Goal: Task Accomplishment & Management: Complete application form

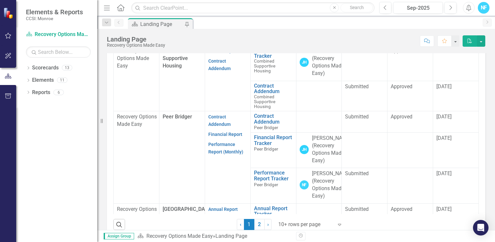
scroll to position [324, 0]
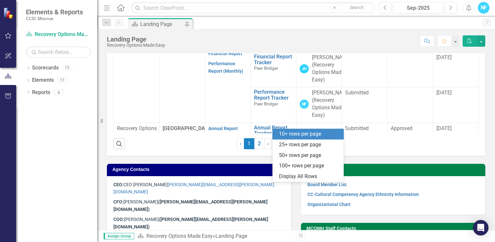
click at [337, 146] on icon "Expand" at bounding box center [339, 143] width 6 height 5
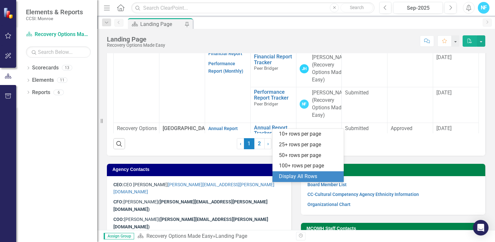
click at [325, 175] on div "Display All Rows" at bounding box center [309, 176] width 61 height 7
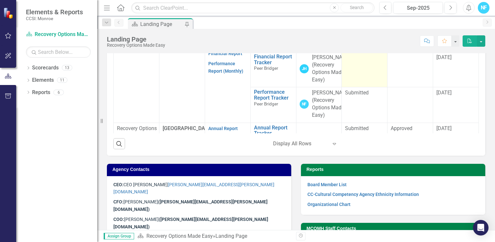
drag, startPoint x: 352, startPoint y: 156, endPoint x: 353, endPoint y: 136, distance: 20.4
click at [353, 87] on td at bounding box center [365, 69] width 46 height 35
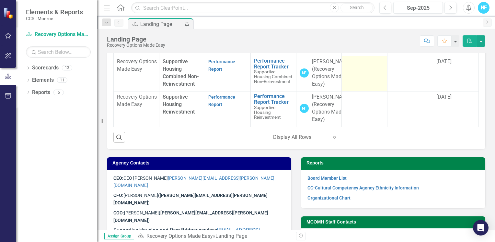
scroll to position [498, 0]
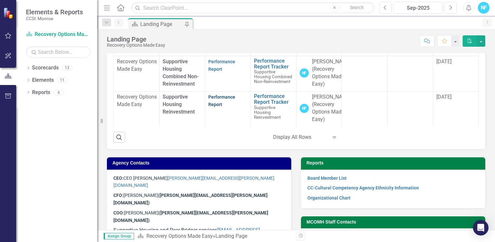
click at [215, 107] on link "Performance Report" at bounding box center [221, 100] width 27 height 13
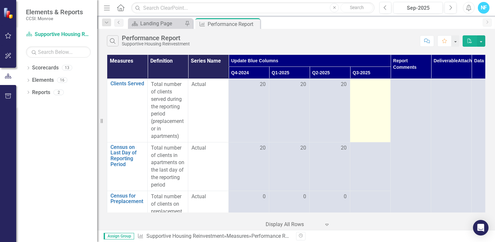
click at [353, 82] on td at bounding box center [370, 110] width 40 height 63
click at [366, 82] on div at bounding box center [370, 85] width 34 height 8
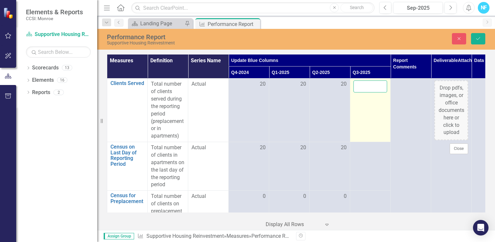
click at [366, 83] on input "number" at bounding box center [370, 86] width 34 height 12
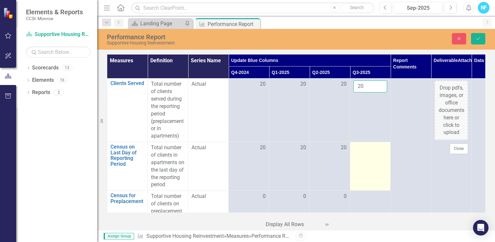
type input "20"
click at [363, 157] on td at bounding box center [370, 166] width 40 height 49
drag, startPoint x: 363, startPoint y: 157, endPoint x: 365, endPoint y: 150, distance: 6.6
click at [365, 150] on input "number" at bounding box center [370, 150] width 34 height 12
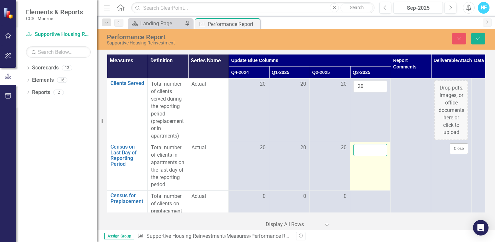
type input "-1"
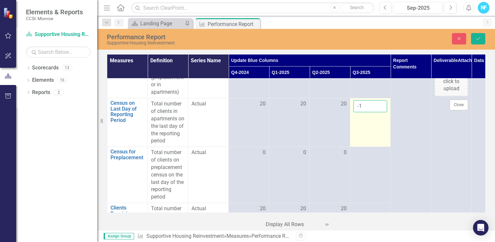
scroll to position [32, 0]
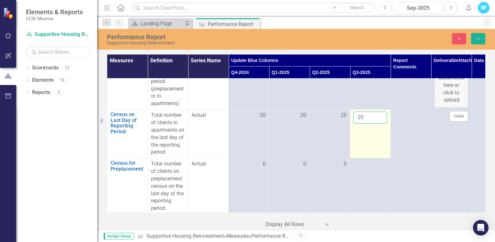
type input "20"
click at [361, 147] on td "20" at bounding box center [370, 133] width 40 height 49
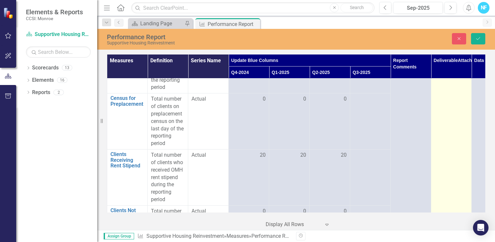
scroll to position [65, 0]
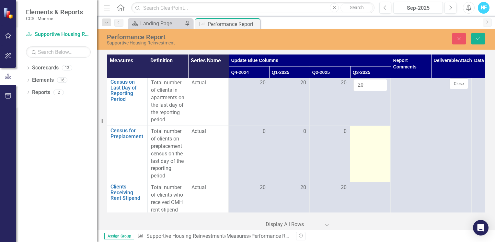
click at [365, 157] on td at bounding box center [370, 154] width 40 height 56
click at [364, 131] on input "number" at bounding box center [370, 134] width 34 height 12
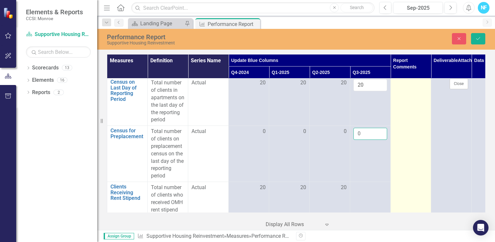
type input "0"
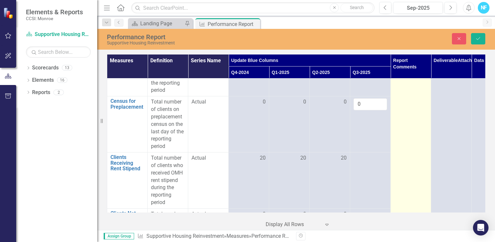
scroll to position [162, 0]
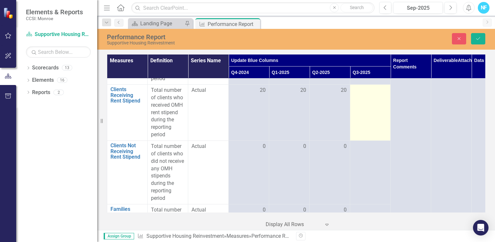
click at [380, 115] on td at bounding box center [370, 113] width 40 height 56
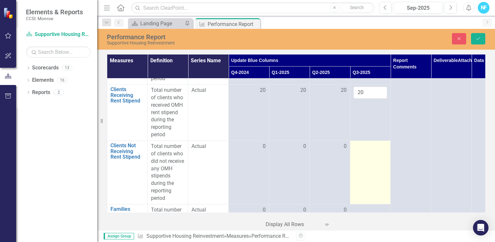
type input "20"
click at [372, 150] on td at bounding box center [370, 172] width 40 height 63
drag, startPoint x: 372, startPoint y: 150, endPoint x: 372, endPoint y: 145, distance: 4.5
click at [372, 145] on input "number" at bounding box center [370, 148] width 34 height 12
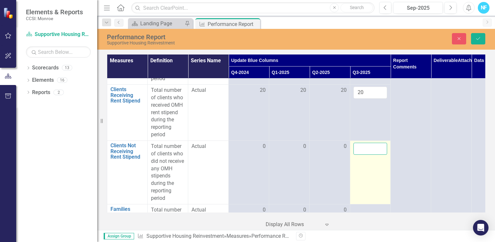
click at [368, 145] on input "number" at bounding box center [370, 148] width 34 height 12
type input "-1"
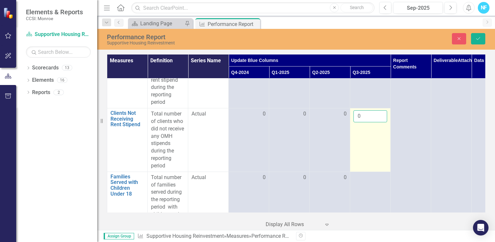
type input "0"
click at [370, 144] on td "0" at bounding box center [370, 139] width 40 height 63
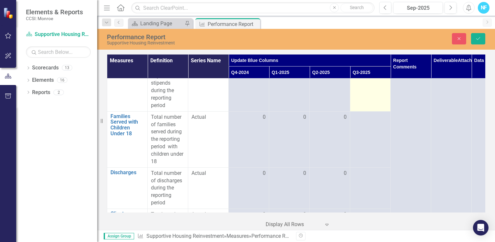
scroll to position [259, 0]
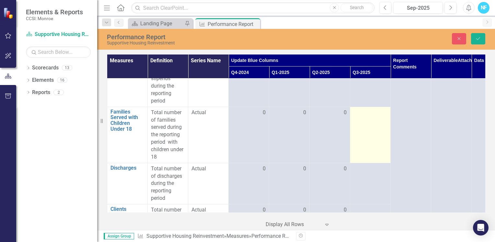
click at [369, 139] on td at bounding box center [370, 135] width 40 height 56
drag, startPoint x: 369, startPoint y: 139, endPoint x: 361, endPoint y: 115, distance: 25.2
click at [361, 115] on input "number" at bounding box center [370, 115] width 34 height 12
click at [369, 112] on input "number" at bounding box center [370, 115] width 34 height 12
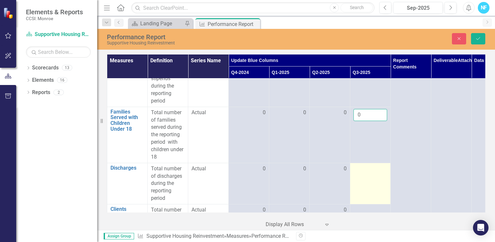
type input "0"
click at [365, 173] on td at bounding box center [370, 183] width 40 height 41
drag, startPoint x: 365, startPoint y: 173, endPoint x: 365, endPoint y: 168, distance: 4.5
click at [365, 168] on input "number" at bounding box center [370, 171] width 34 height 12
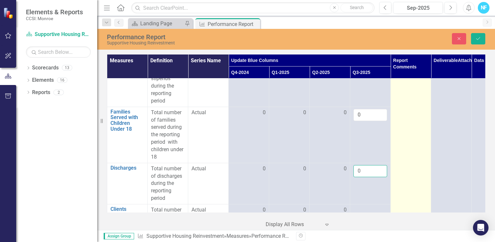
type input "0"
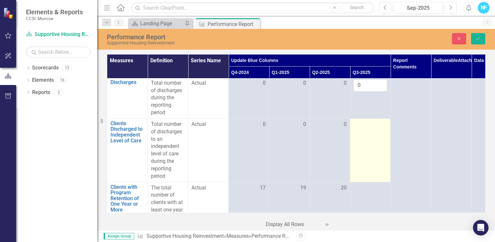
scroll to position [356, 0]
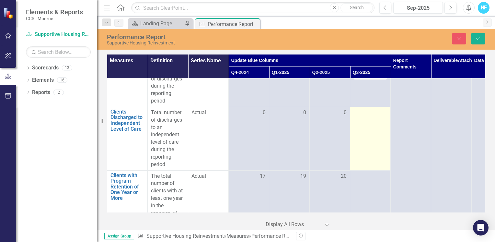
click at [379, 132] on td at bounding box center [370, 138] width 40 height 63
drag, startPoint x: 379, startPoint y: 132, endPoint x: 363, endPoint y: 111, distance: 26.7
click at [363, 111] on input "number" at bounding box center [370, 115] width 34 height 12
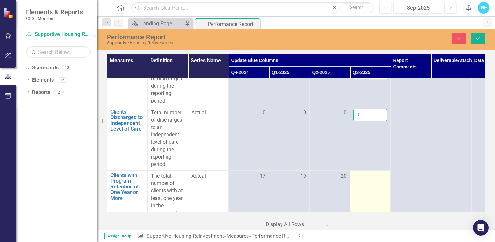
type input "0"
click at [372, 187] on td at bounding box center [370, 209] width 40 height 78
drag, startPoint x: 372, startPoint y: 187, endPoint x: 368, endPoint y: 172, distance: 15.4
click at [368, 172] on input "number" at bounding box center [370, 178] width 34 height 12
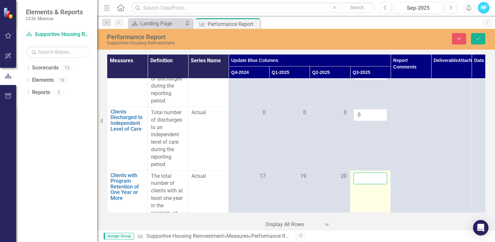
click at [367, 176] on input "number" at bounding box center [370, 178] width 34 height 12
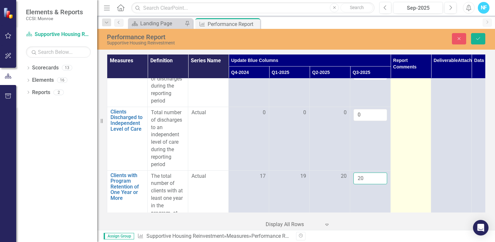
type input "20"
click at [409, 142] on td at bounding box center [410, 225] width 40 height 1006
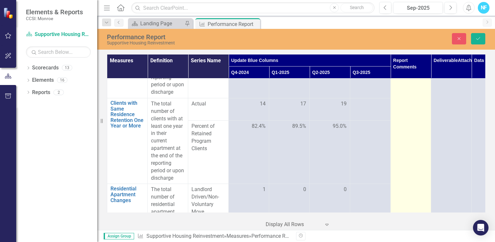
scroll to position [518, 0]
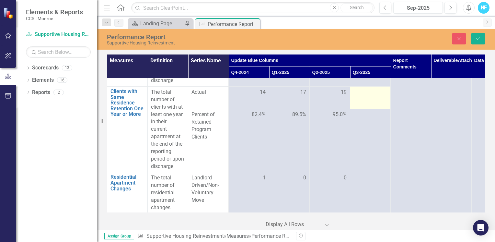
click at [368, 100] on td at bounding box center [370, 97] width 40 height 22
click at [366, 96] on td at bounding box center [370, 97] width 40 height 22
click at [366, 95] on input "number" at bounding box center [370, 94] width 34 height 12
click at [366, 92] on input "number" at bounding box center [370, 94] width 34 height 12
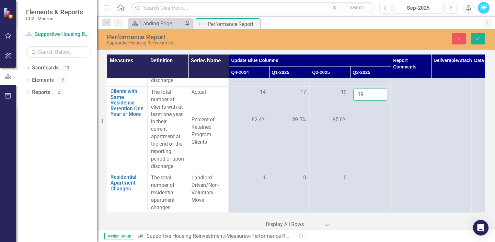
type input "19"
click at [365, 136] on td at bounding box center [370, 143] width 40 height 58
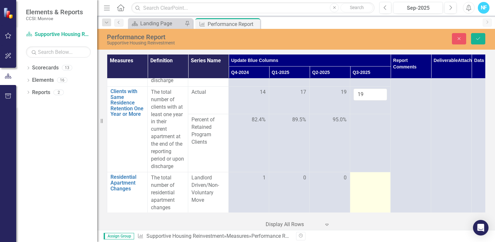
click at [366, 187] on td at bounding box center [370, 198] width 40 height 52
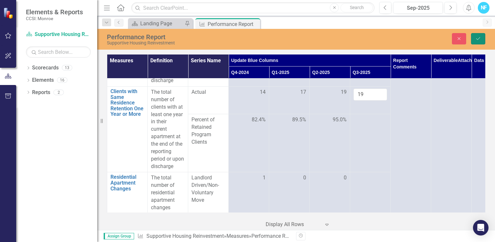
click at [480, 37] on icon "Save" at bounding box center [478, 38] width 6 height 5
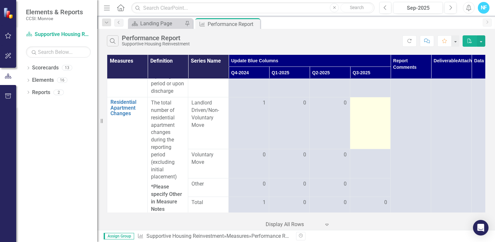
scroll to position [583, 0]
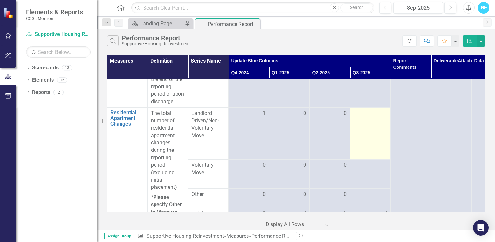
click at [364, 113] on div at bounding box center [370, 113] width 34 height 8
click at [363, 112] on div at bounding box center [370, 113] width 34 height 8
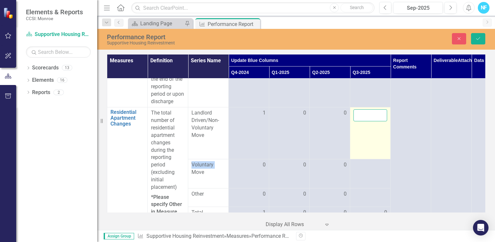
click at [363, 112] on input "number" at bounding box center [370, 115] width 34 height 12
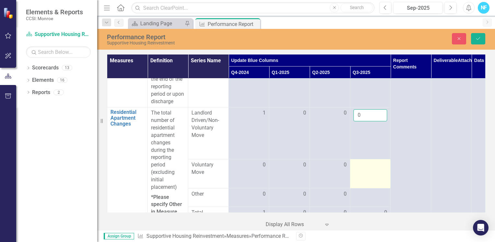
type input "0"
click at [368, 173] on td at bounding box center [370, 173] width 40 height 29
click at [368, 170] on td at bounding box center [370, 173] width 40 height 29
click at [367, 168] on input "number" at bounding box center [370, 167] width 34 height 12
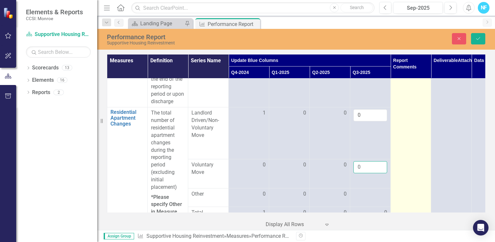
type input "0"
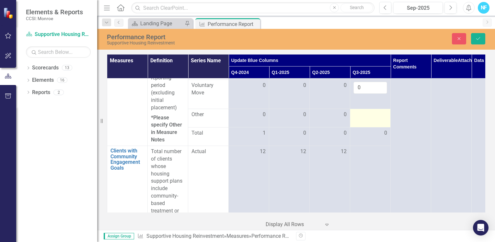
scroll to position [648, 0]
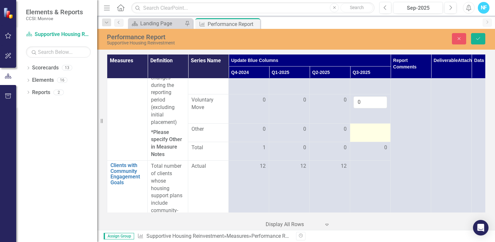
click at [364, 132] on div at bounding box center [370, 129] width 34 height 8
drag, startPoint x: 364, startPoint y: 132, endPoint x: 361, endPoint y: 127, distance: 5.7
click at [361, 127] on input "number" at bounding box center [370, 127] width 34 height 12
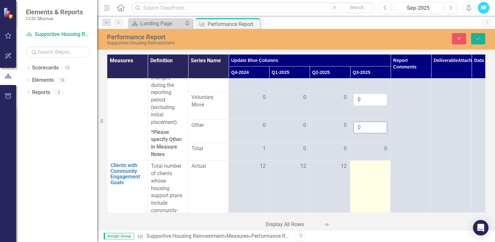
type input "0"
click at [363, 169] on div at bounding box center [370, 166] width 34 height 8
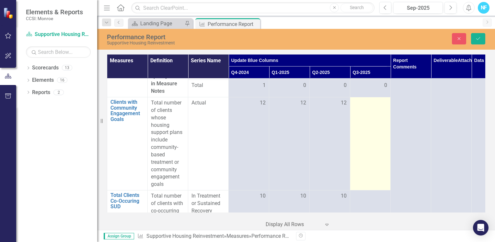
scroll to position [712, 0]
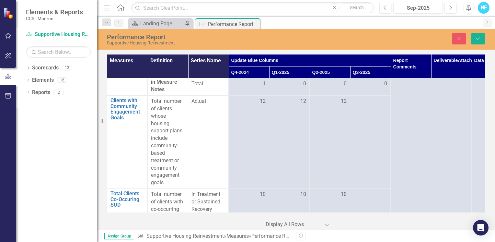
click at [360, 92] on td "0" at bounding box center [370, 86] width 40 height 17
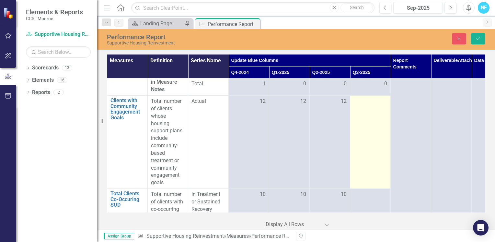
click at [362, 100] on div at bounding box center [370, 101] width 34 height 8
click at [362, 99] on div at bounding box center [370, 101] width 34 height 8
drag, startPoint x: 362, startPoint y: 99, endPoint x: 358, endPoint y: 101, distance: 4.3
click at [358, 101] on input "number" at bounding box center [370, 103] width 34 height 12
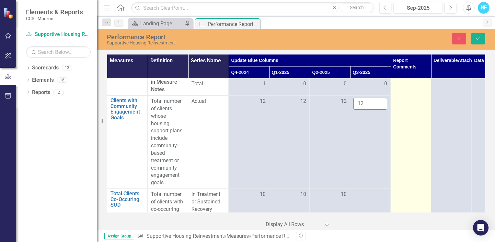
type input "12"
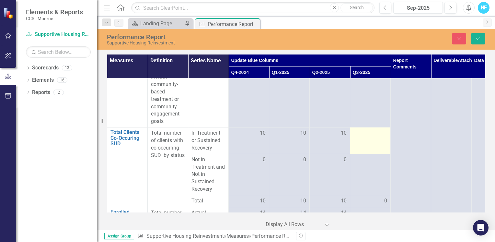
scroll to position [777, 0]
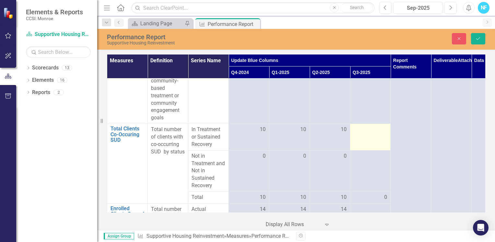
click at [367, 135] on td at bounding box center [370, 137] width 40 height 27
drag, startPoint x: 367, startPoint y: 135, endPoint x: 360, endPoint y: 131, distance: 7.7
click at [360, 131] on input "number" at bounding box center [370, 132] width 34 height 12
click at [368, 133] on input "number" at bounding box center [370, 132] width 34 height 12
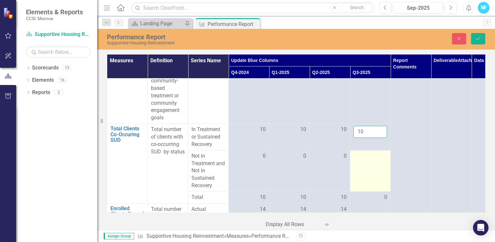
type input "10"
click at [367, 157] on div at bounding box center [370, 156] width 34 height 8
click at [367, 158] on div at bounding box center [370, 156] width 34 height 8
click at [366, 159] on div at bounding box center [370, 156] width 34 height 8
click at [365, 157] on div at bounding box center [370, 156] width 34 height 8
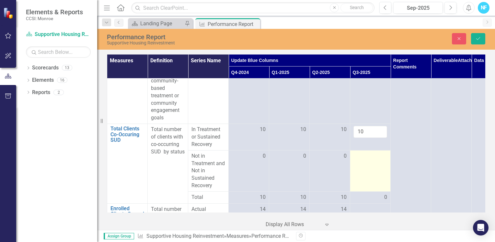
click at [365, 157] on div at bounding box center [370, 156] width 34 height 8
drag, startPoint x: 365, startPoint y: 157, endPoint x: 361, endPoint y: 156, distance: 3.3
click at [361, 156] on input "number" at bounding box center [370, 158] width 34 height 12
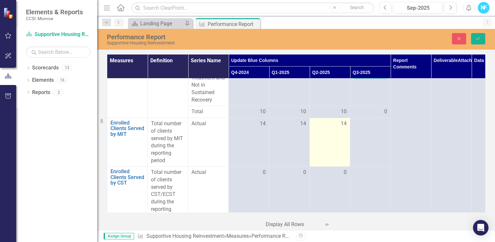
scroll to position [874, 0]
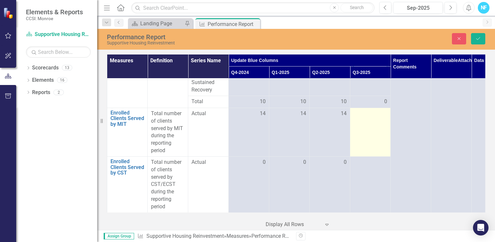
type input "0"
click at [370, 115] on div at bounding box center [370, 114] width 34 height 8
drag, startPoint x: 370, startPoint y: 115, endPoint x: 363, endPoint y: 111, distance: 8.3
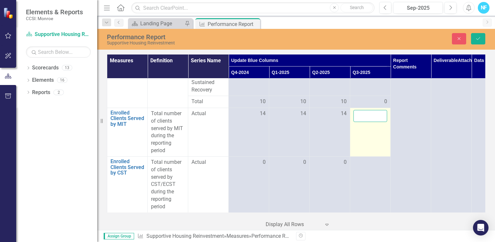
click at [364, 112] on input "number" at bounding box center [370, 116] width 34 height 12
click at [366, 110] on input "number" at bounding box center [370, 116] width 34 height 12
drag, startPoint x: 365, startPoint y: 111, endPoint x: 360, endPoint y: 111, distance: 5.2
click at [360, 111] on input "13" at bounding box center [370, 116] width 34 height 12
type input "14"
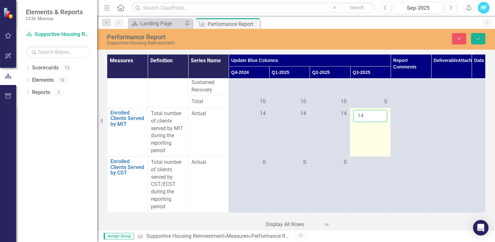
click at [381, 111] on input "14" at bounding box center [370, 116] width 34 height 12
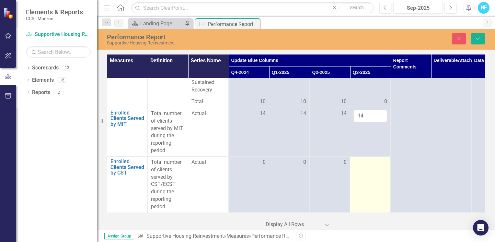
click at [370, 168] on td at bounding box center [370, 184] width 40 height 56
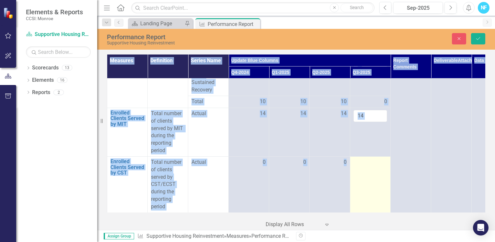
click at [370, 168] on td at bounding box center [370, 184] width 40 height 56
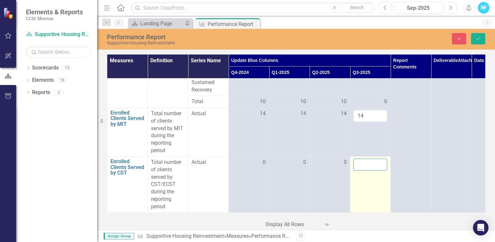
click at [365, 162] on input "number" at bounding box center [370, 164] width 34 height 12
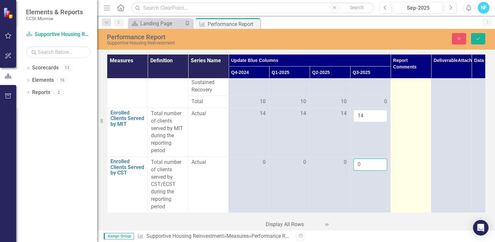
type input "0"
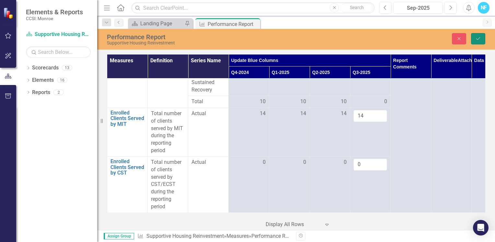
click at [475, 40] on icon "Save" at bounding box center [478, 38] width 6 height 5
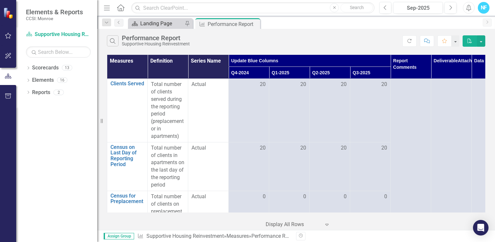
click at [153, 23] on div "Landing Page" at bounding box center [161, 23] width 43 height 8
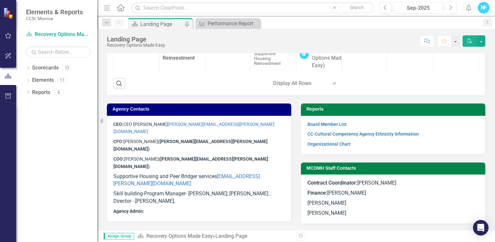
scroll to position [434, 0]
click at [212, 18] on link "Performance Report" at bounding box center [221, 11] width 27 height 13
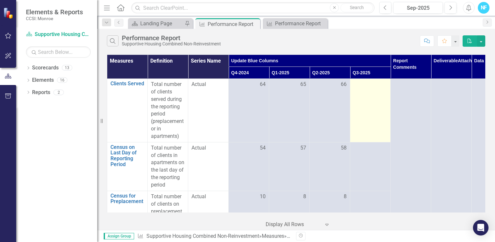
click at [375, 100] on td at bounding box center [370, 110] width 40 height 63
click at [373, 91] on td at bounding box center [370, 110] width 40 height 63
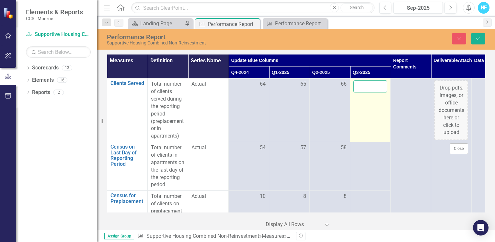
click at [371, 87] on input "number" at bounding box center [370, 86] width 34 height 12
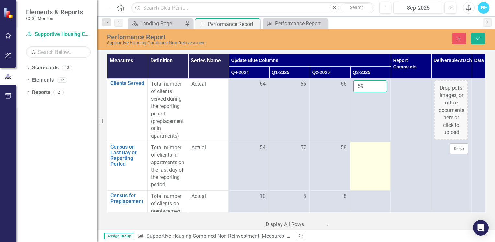
type input "59"
click at [364, 162] on td at bounding box center [370, 166] width 40 height 49
click at [364, 161] on td at bounding box center [370, 166] width 40 height 49
drag, startPoint x: 364, startPoint y: 161, endPoint x: 365, endPoint y: 144, distance: 16.6
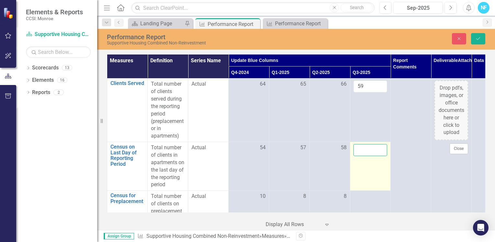
click at [365, 144] on input "number" at bounding box center [370, 150] width 34 height 12
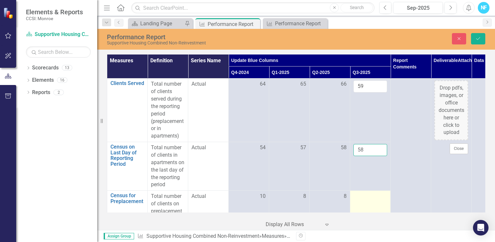
type input "58"
click at [367, 200] on td at bounding box center [370, 218] width 40 height 56
click at [365, 199] on div at bounding box center [370, 196] width 34 height 8
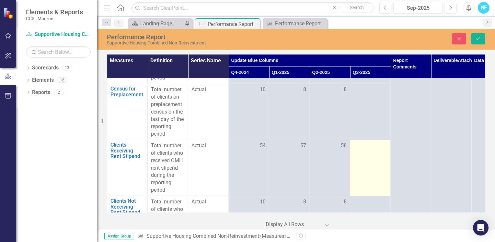
scroll to position [97, 0]
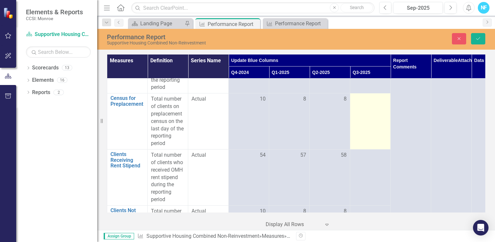
click at [374, 137] on td at bounding box center [370, 121] width 40 height 56
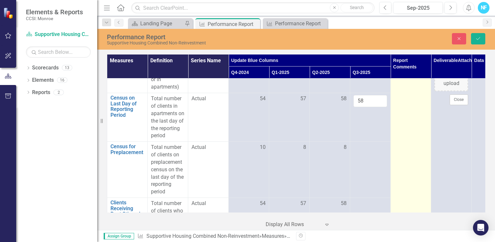
scroll to position [65, 0]
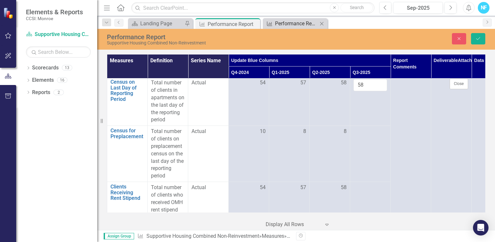
click at [299, 26] on div "Performance Report" at bounding box center [296, 23] width 43 height 8
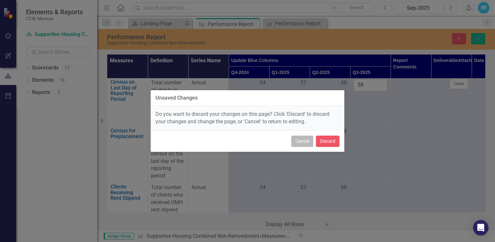
click at [302, 141] on button "Cancel" at bounding box center [302, 140] width 22 height 11
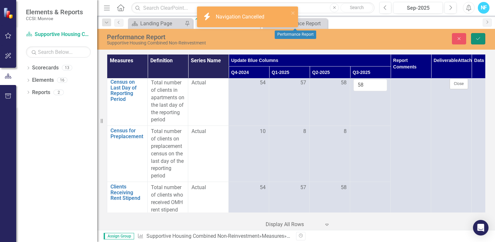
click at [477, 39] on icon "Save" at bounding box center [478, 38] width 6 height 5
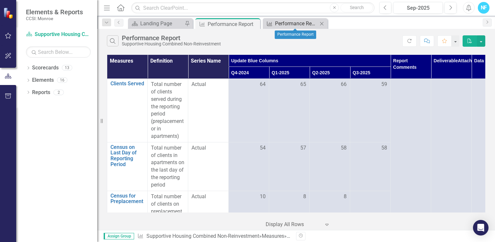
click at [312, 23] on div "Performance Report" at bounding box center [296, 23] width 43 height 8
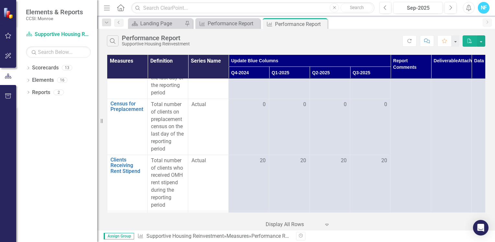
scroll to position [97, 0]
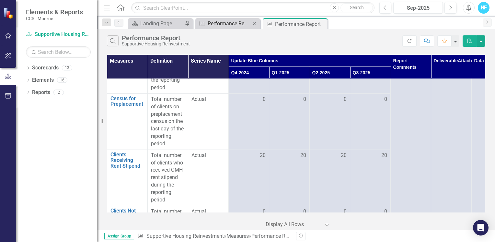
click at [229, 24] on div "Performance Report" at bounding box center [229, 23] width 43 height 8
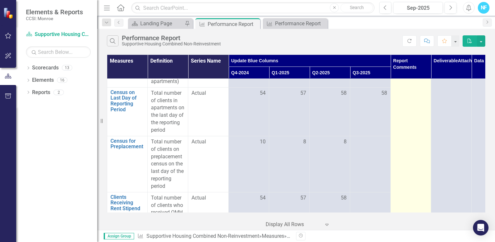
scroll to position [65, 0]
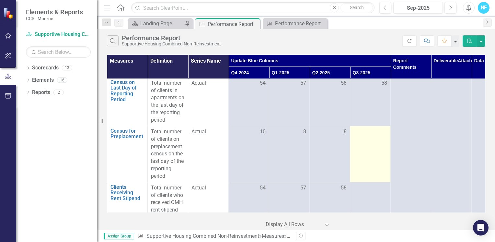
click at [390, 144] on td at bounding box center [370, 154] width 40 height 56
click at [372, 144] on td at bounding box center [370, 154] width 40 height 56
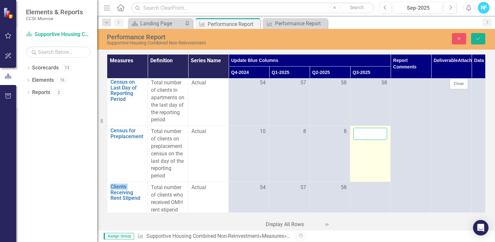
drag, startPoint x: 372, startPoint y: 144, endPoint x: 360, endPoint y: 133, distance: 15.8
click at [360, 133] on input "number" at bounding box center [370, 134] width 34 height 12
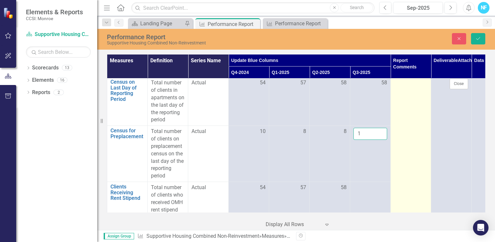
type input "1"
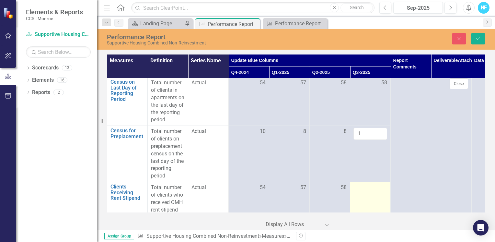
click at [359, 188] on div at bounding box center [370, 188] width 34 height 8
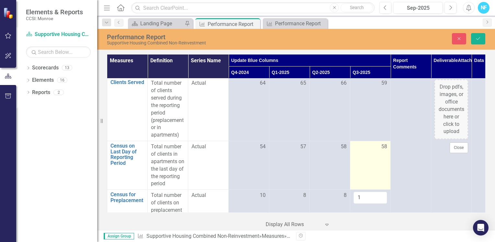
scroll to position [0, 0]
click at [375, 156] on td "58" at bounding box center [370, 166] width 40 height 49
drag, startPoint x: 366, startPoint y: 150, endPoint x: 361, endPoint y: 149, distance: 5.9
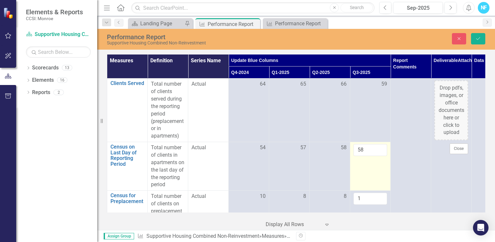
click at [361, 149] on input "58" at bounding box center [370, 150] width 34 height 12
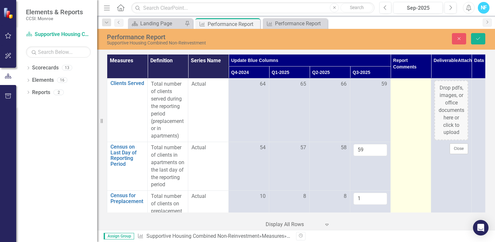
type input "59"
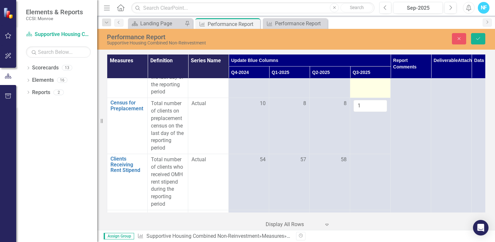
scroll to position [65, 0]
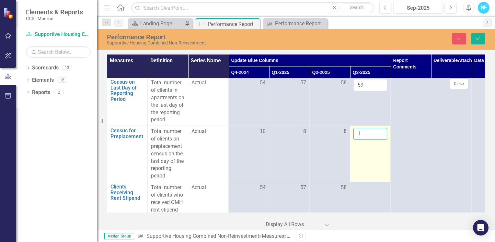
drag, startPoint x: 361, startPoint y: 131, endPoint x: 353, endPoint y: 134, distance: 8.7
click at [353, 134] on input "1" at bounding box center [370, 134] width 34 height 12
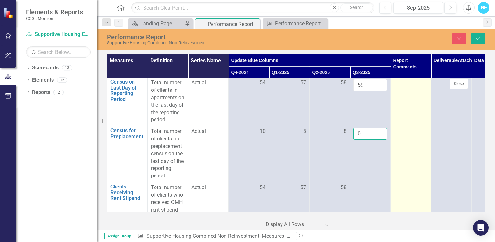
type input "0"
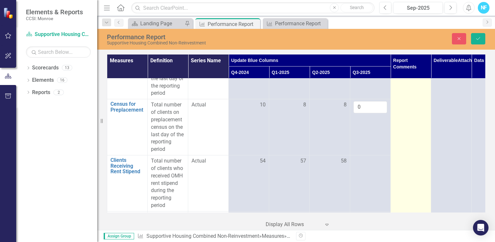
scroll to position [130, 0]
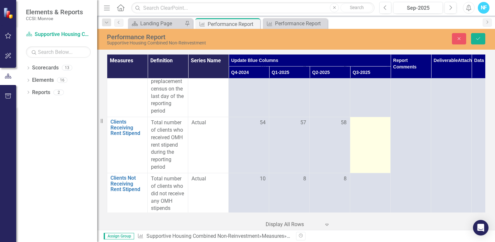
click at [366, 127] on td at bounding box center [370, 145] width 40 height 56
click at [365, 128] on td at bounding box center [370, 145] width 40 height 56
click at [364, 128] on input "number" at bounding box center [370, 125] width 34 height 12
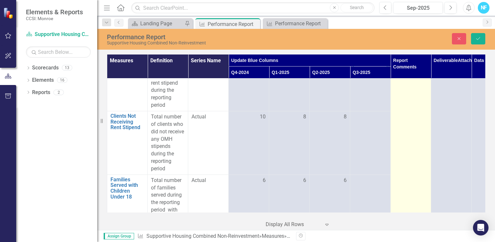
scroll to position [194, 0]
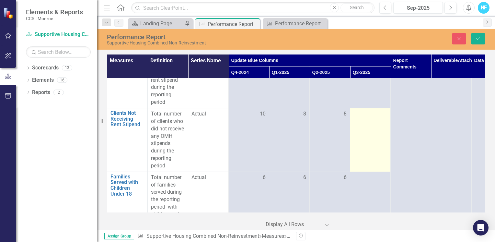
type input "59"
click at [366, 124] on td at bounding box center [370, 139] width 40 height 63
drag, startPoint x: 366, startPoint y: 124, endPoint x: 362, endPoint y: 119, distance: 6.2
click at [362, 119] on input "number" at bounding box center [370, 116] width 34 height 12
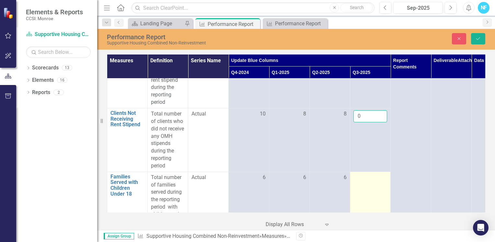
type input "0"
click at [359, 185] on td at bounding box center [370, 199] width 40 height 56
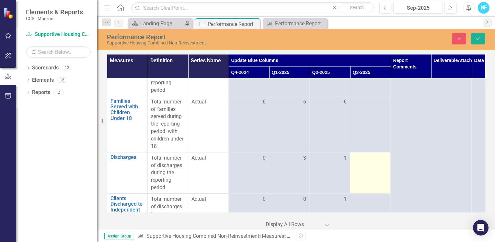
scroll to position [227, 0]
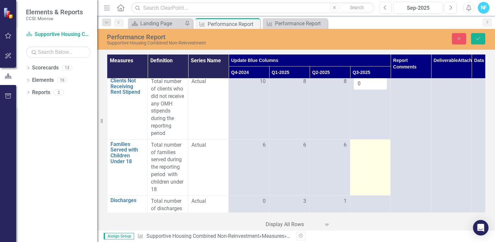
click at [366, 158] on td at bounding box center [370, 167] width 40 height 56
drag, startPoint x: 366, startPoint y: 158, endPoint x: 360, endPoint y: 146, distance: 13.9
click at [360, 146] on input "number" at bounding box center [370, 147] width 34 height 12
click at [364, 146] on input "number" at bounding box center [370, 147] width 34 height 12
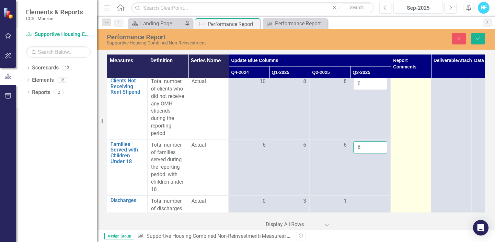
type input "6"
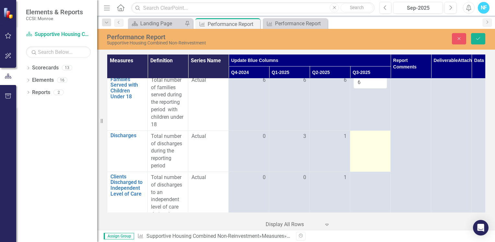
click at [382, 140] on td at bounding box center [370, 150] width 40 height 41
click at [370, 140] on td at bounding box center [370, 150] width 40 height 41
drag, startPoint x: 370, startPoint y: 140, endPoint x: 364, endPoint y: 135, distance: 7.7
click at [364, 135] on input "number" at bounding box center [370, 138] width 34 height 12
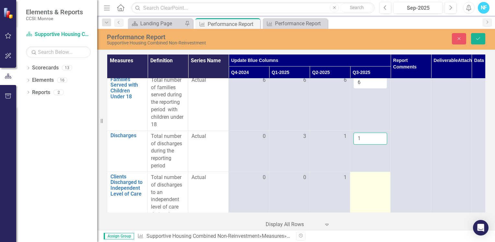
type input "1"
click at [367, 187] on td at bounding box center [370, 202] width 40 height 63
click at [359, 181] on td at bounding box center [370, 202] width 40 height 63
click at [357, 180] on div at bounding box center [370, 178] width 34 height 8
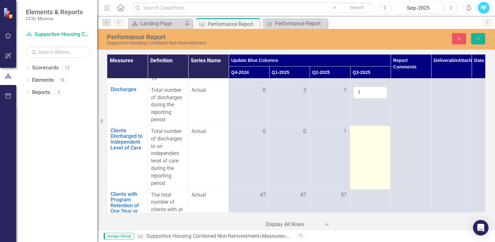
scroll to position [356, 0]
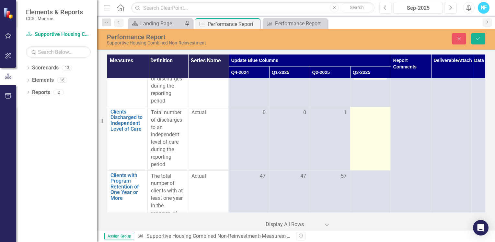
click at [361, 117] on td at bounding box center [370, 138] width 40 height 63
drag, startPoint x: 361, startPoint y: 117, endPoint x: 358, endPoint y: 112, distance: 5.7
click at [358, 112] on input "number" at bounding box center [370, 115] width 34 height 12
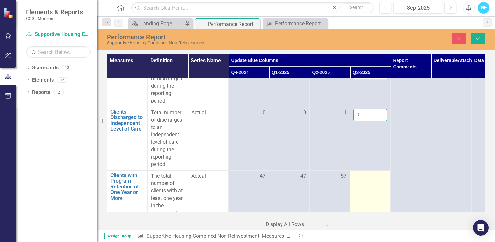
type input "0"
click at [359, 178] on div at bounding box center [370, 176] width 34 height 8
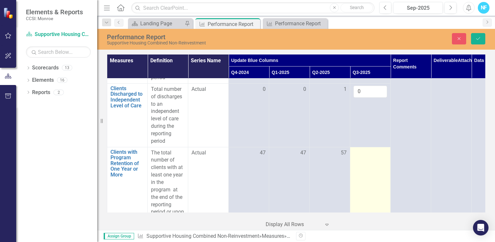
scroll to position [421, 0]
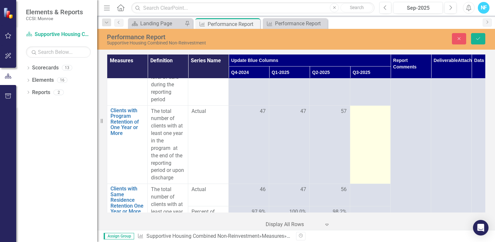
click at [378, 141] on td at bounding box center [370, 144] width 40 height 78
click at [366, 133] on td at bounding box center [370, 144] width 40 height 78
click at [365, 123] on td at bounding box center [370, 144] width 40 height 78
click at [360, 114] on div at bounding box center [370, 111] width 34 height 8
click at [360, 113] on div at bounding box center [370, 111] width 34 height 8
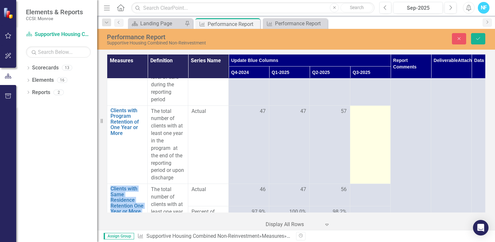
click at [360, 113] on div at bounding box center [370, 111] width 34 height 8
click at [359, 113] on input "number" at bounding box center [370, 113] width 34 height 12
click at [369, 109] on input "number" at bounding box center [370, 113] width 34 height 12
click at [371, 152] on td "51" at bounding box center [370, 144] width 40 height 78
drag, startPoint x: 365, startPoint y: 113, endPoint x: 361, endPoint y: 113, distance: 3.9
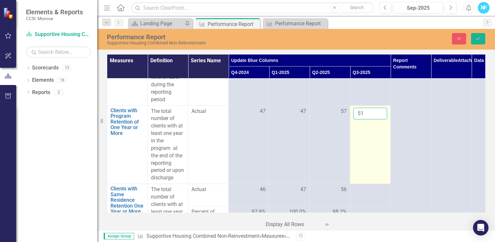
click at [361, 113] on input "51" at bounding box center [370, 113] width 34 height 12
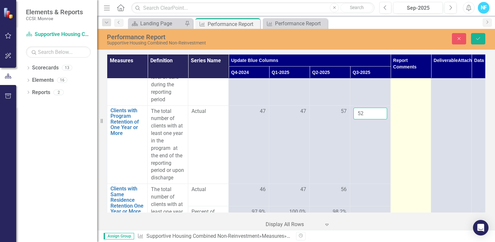
type input "52"
click at [410, 111] on td at bounding box center [410, 160] width 40 height 1006
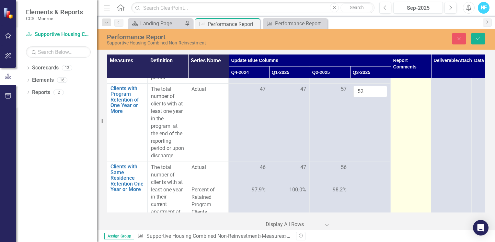
scroll to position [486, 0]
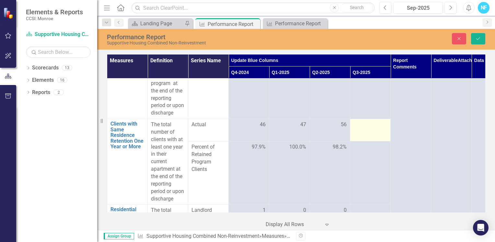
click at [368, 124] on div at bounding box center [370, 125] width 34 height 8
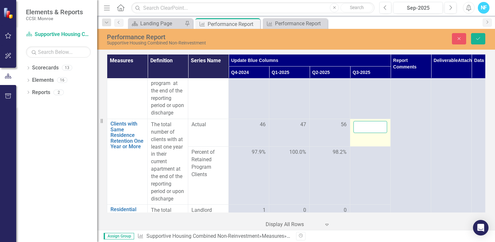
click at [366, 125] on input "number" at bounding box center [370, 127] width 34 height 12
drag, startPoint x: 364, startPoint y: 124, endPoint x: 360, endPoint y: 124, distance: 3.9
click at [360, 124] on input "52" at bounding box center [370, 127] width 34 height 12
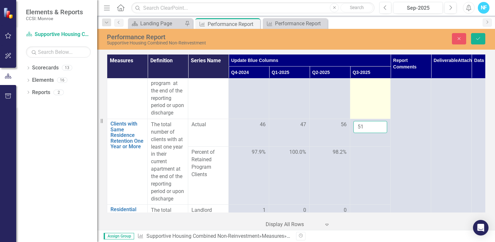
type input "52"
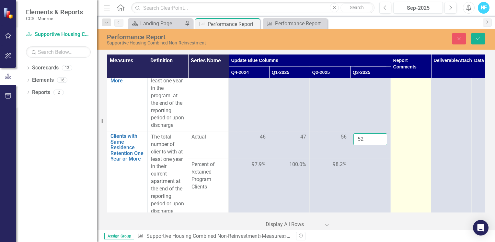
scroll to position [453, 0]
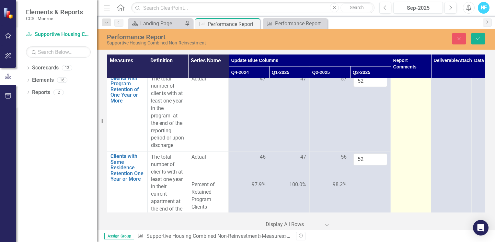
click at [407, 124] on td at bounding box center [410, 128] width 40 height 1006
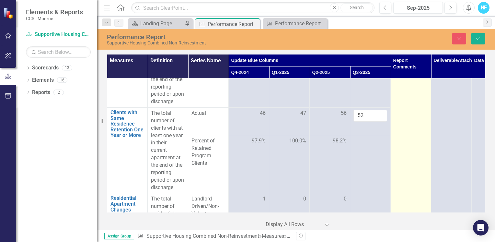
scroll to position [550, 0]
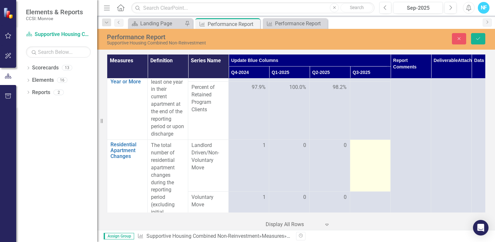
click at [366, 150] on td at bounding box center [370, 166] width 40 height 52
drag, startPoint x: 366, startPoint y: 150, endPoint x: 360, endPoint y: 145, distance: 7.8
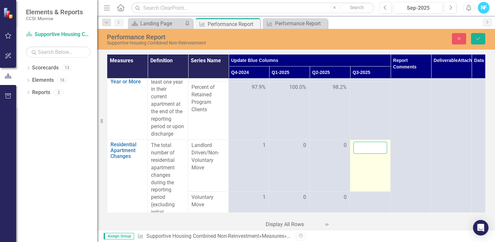
click at [360, 145] on input "number" at bounding box center [370, 147] width 34 height 12
click at [369, 143] on input "number" at bounding box center [370, 147] width 34 height 12
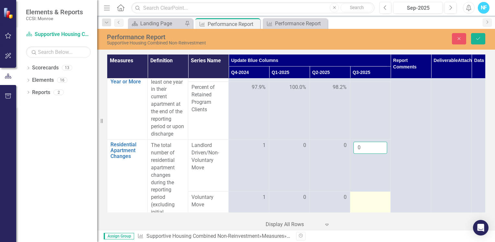
type input "0"
click at [354, 195] on td at bounding box center [370, 205] width 40 height 29
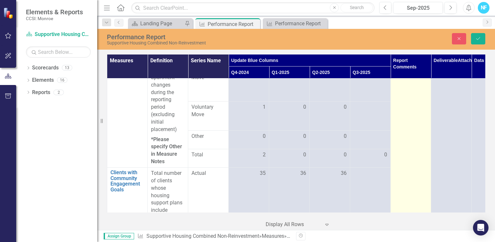
scroll to position [648, 0]
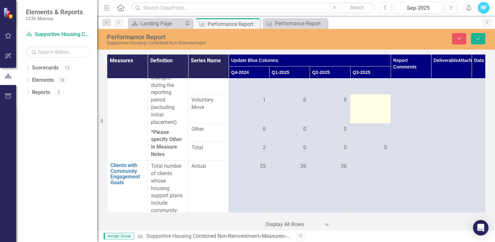
click at [364, 114] on td at bounding box center [370, 108] width 40 height 29
click at [365, 106] on td at bounding box center [370, 108] width 40 height 29
click at [368, 102] on div at bounding box center [370, 100] width 34 height 8
click at [368, 102] on input "number" at bounding box center [370, 102] width 34 height 12
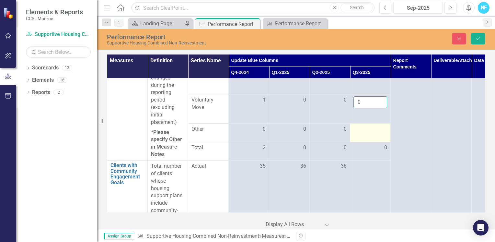
type input "0"
click at [370, 131] on div at bounding box center [370, 129] width 34 height 8
drag, startPoint x: 370, startPoint y: 131, endPoint x: 362, endPoint y: 127, distance: 8.4
click at [362, 127] on input "number" at bounding box center [370, 127] width 34 height 12
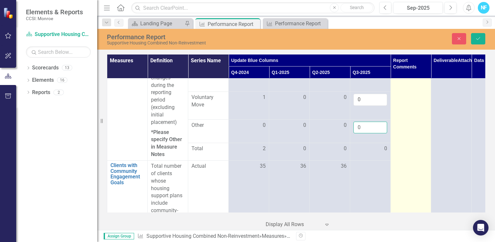
type input "0"
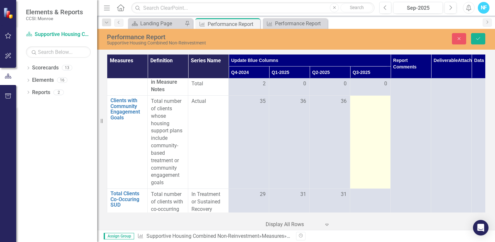
click at [385, 137] on td at bounding box center [370, 142] width 40 height 93
click at [386, 137] on td at bounding box center [370, 142] width 40 height 93
drag, startPoint x: 386, startPoint y: 137, endPoint x: 363, endPoint y: 99, distance: 44.6
click at [364, 96] on td at bounding box center [370, 142] width 40 height 93
click at [361, 103] on input "number" at bounding box center [370, 103] width 34 height 12
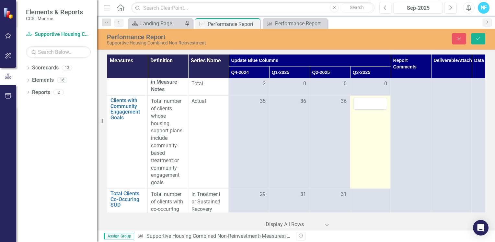
click at [363, 96] on td at bounding box center [370, 142] width 40 height 93
click at [365, 104] on input "number" at bounding box center [370, 103] width 34 height 12
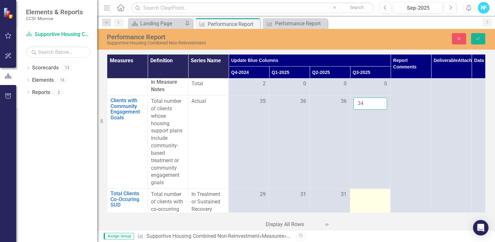
type input "34"
click at [367, 199] on td at bounding box center [370, 201] width 40 height 27
click at [366, 203] on td at bounding box center [370, 201] width 40 height 27
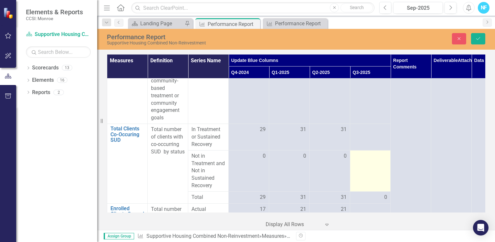
scroll to position [809, 0]
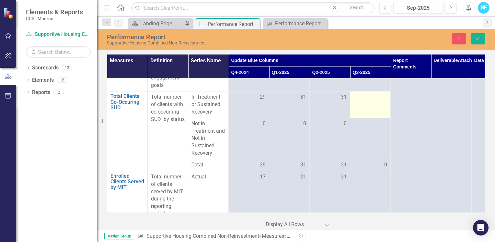
click at [369, 104] on td at bounding box center [370, 104] width 40 height 27
click at [369, 104] on input "number" at bounding box center [370, 99] width 34 height 12
click at [366, 99] on input "number" at bounding box center [370, 99] width 34 height 12
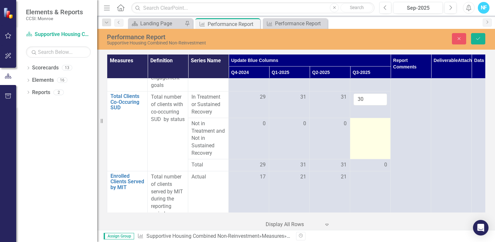
type input "30"
click at [367, 129] on td at bounding box center [370, 138] width 40 height 41
drag, startPoint x: 367, startPoint y: 129, endPoint x: 365, endPoint y: 125, distance: 4.5
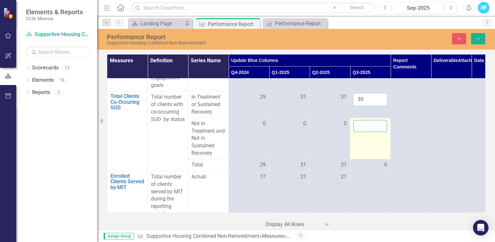
click at [365, 125] on input "number" at bounding box center [370, 126] width 34 height 12
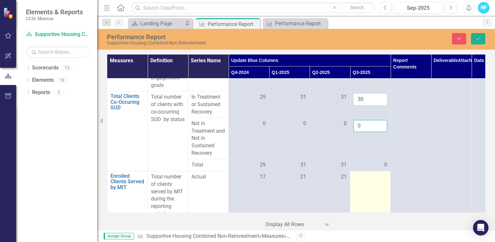
type input "0"
click at [377, 185] on td at bounding box center [370, 195] width 40 height 49
click at [376, 184] on td at bounding box center [370, 195] width 40 height 49
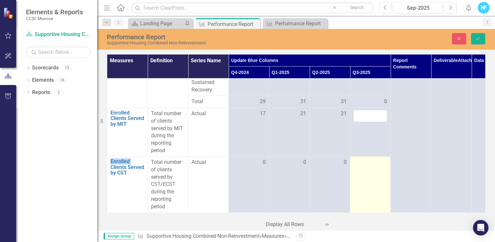
scroll to position [876, 0]
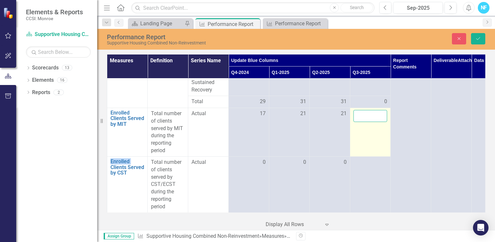
click at [365, 110] on input "number" at bounding box center [370, 116] width 34 height 12
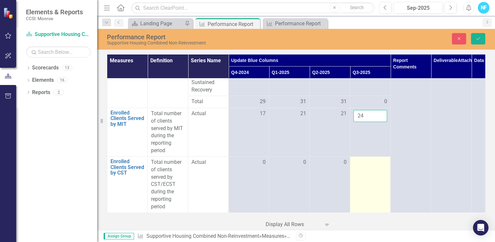
type input "24"
click at [380, 172] on td at bounding box center [370, 184] width 40 height 56
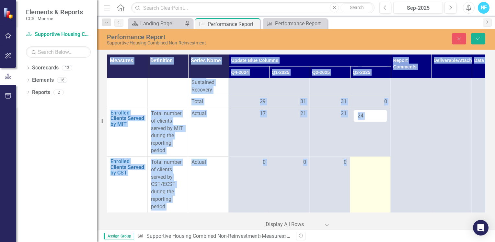
click at [380, 172] on td at bounding box center [370, 184] width 40 height 56
click at [370, 162] on input "number" at bounding box center [370, 164] width 34 height 12
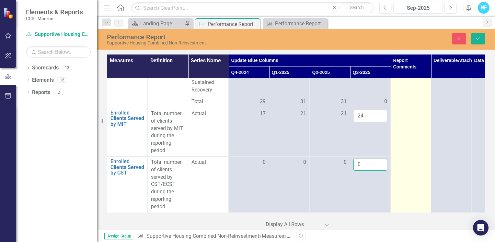
type input "0"
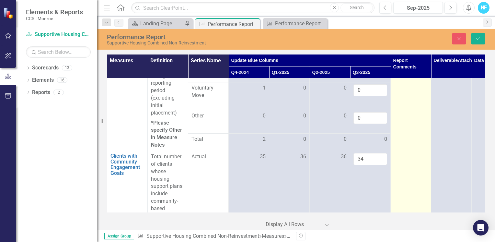
scroll to position [649, 0]
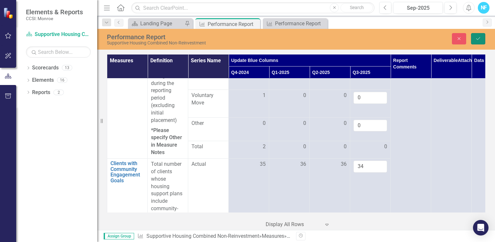
click at [478, 39] on icon "Save" at bounding box center [478, 38] width 6 height 5
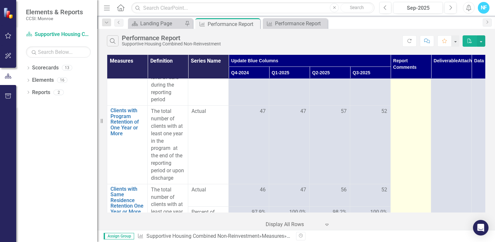
scroll to position [453, 0]
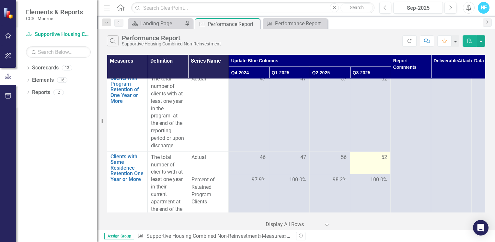
click at [384, 154] on span "52" at bounding box center [384, 156] width 6 height 7
click at [380, 156] on div "52" at bounding box center [370, 156] width 34 height 7
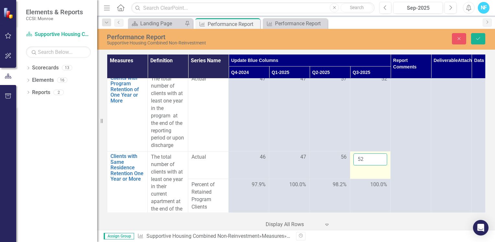
click at [380, 156] on input "52" at bounding box center [370, 159] width 34 height 12
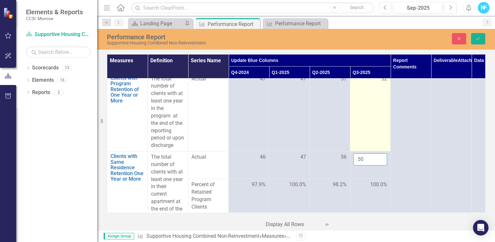
type input "50"
click at [368, 136] on td "52" at bounding box center [370, 112] width 40 height 78
click at [374, 113] on td "52" at bounding box center [370, 112] width 40 height 78
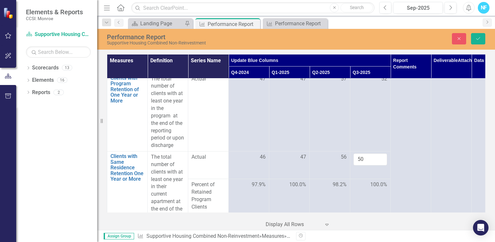
click at [360, 194] on td "100.0%" at bounding box center [370, 208] width 40 height 58
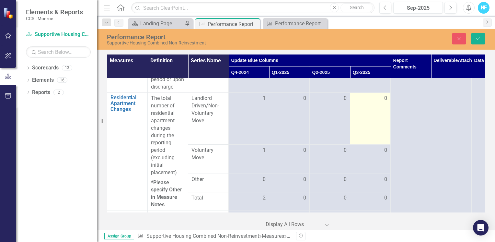
scroll to position [583, 0]
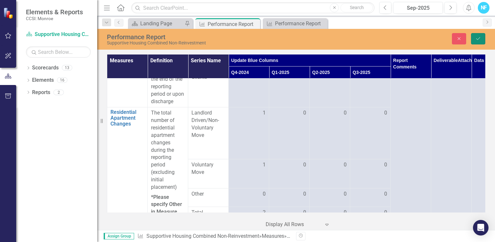
click at [477, 39] on icon "submit" at bounding box center [478, 38] width 4 height 3
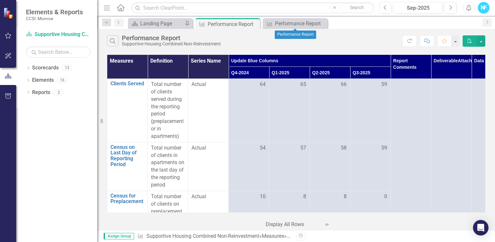
drag, startPoint x: 321, startPoint y: 22, endPoint x: 306, endPoint y: 23, distance: 15.5
click at [0, 0] on icon "Close" at bounding box center [0, 0] width 0 height 0
click at [253, 24] on icon "Close" at bounding box center [254, 23] width 6 height 5
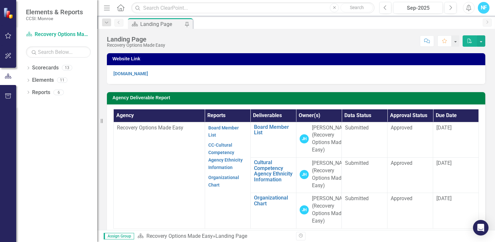
click at [179, 21] on div "Landing Page" at bounding box center [161, 24] width 43 height 8
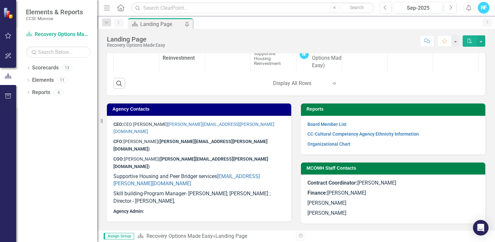
scroll to position [363, 0]
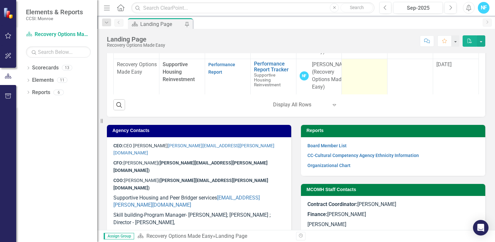
click at [355, 94] on td at bounding box center [365, 76] width 46 height 35
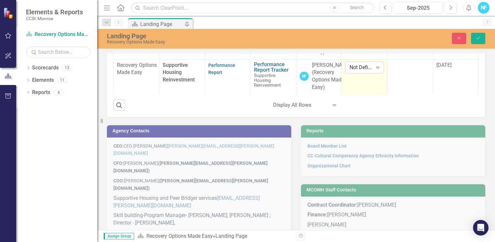
click at [374, 70] on icon "Expand" at bounding box center [377, 67] width 6 height 5
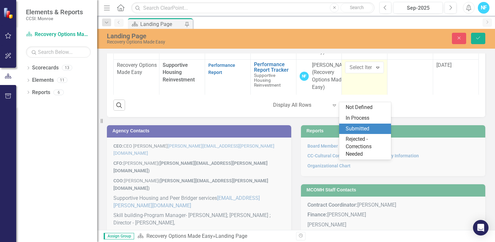
click at [362, 125] on div "Submitted" at bounding box center [365, 128] width 41 height 7
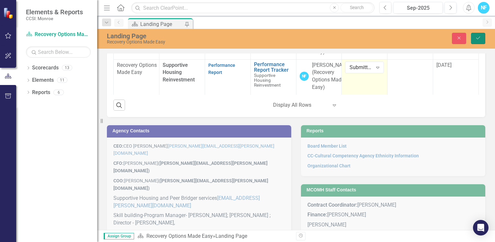
click at [479, 39] on icon "Save" at bounding box center [478, 38] width 6 height 5
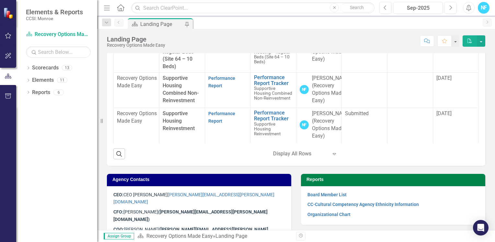
scroll to position [306, 0]
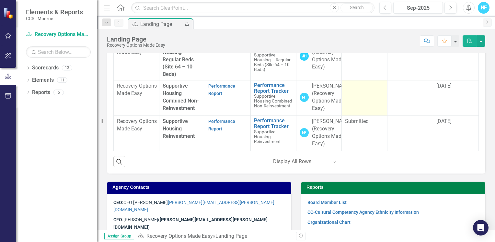
click at [349, 116] on td at bounding box center [365, 97] width 46 height 35
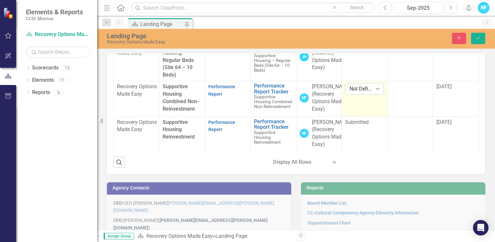
click at [355, 93] on div "Not Defined" at bounding box center [360, 88] width 23 height 7
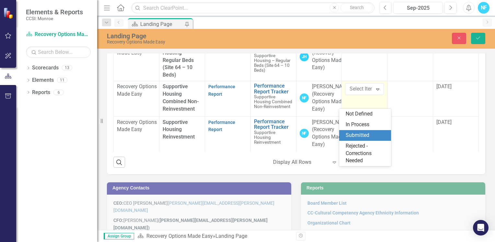
click at [359, 132] on div "Submitted" at bounding box center [365, 134] width 41 height 7
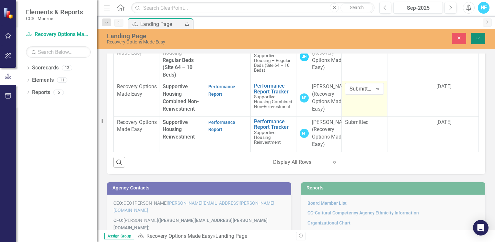
click at [479, 39] on icon "Save" at bounding box center [478, 38] width 6 height 5
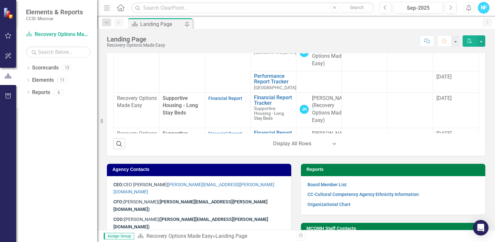
scroll to position [65, 0]
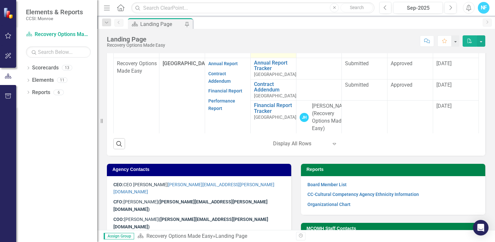
click at [272, 36] on link "Performance Report Tracker" at bounding box center [273, 29] width 39 height 11
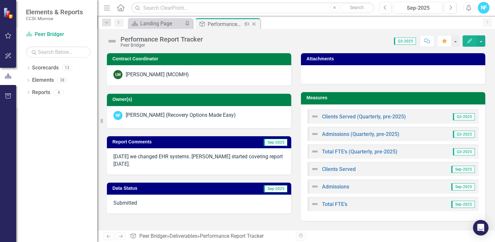
click at [243, 27] on div "Pin" at bounding box center [246, 24] width 8 height 8
click at [177, 22] on div "Landing Page" at bounding box center [161, 23] width 43 height 8
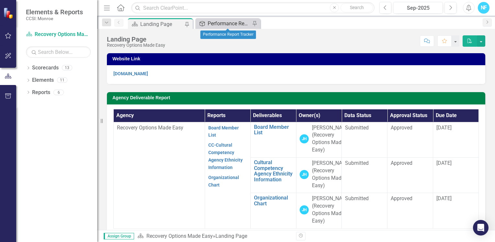
click at [228, 24] on div "Performance Report Tracker" at bounding box center [229, 23] width 43 height 8
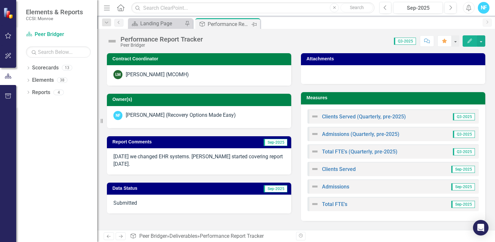
click at [258, 22] on div "Pin" at bounding box center [254, 24] width 8 height 8
click at [256, 22] on icon "Pin" at bounding box center [253, 24] width 5 height 6
click at [254, 21] on icon "Close" at bounding box center [254, 23] width 6 height 5
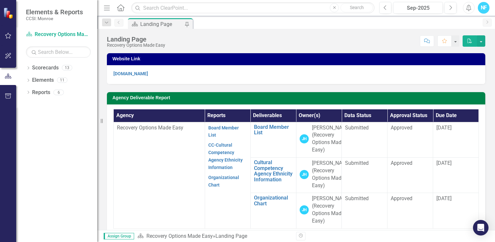
click at [171, 24] on div "Landing Page" at bounding box center [161, 24] width 43 height 8
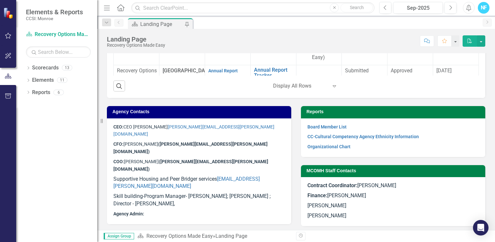
scroll to position [421, 0]
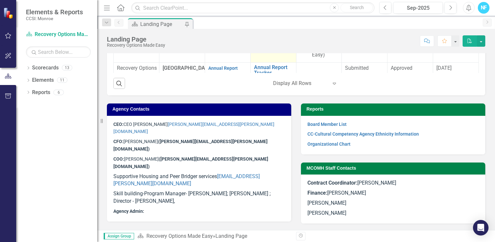
click at [270, 40] on link "Performance Report Tracker" at bounding box center [273, 34] width 39 height 11
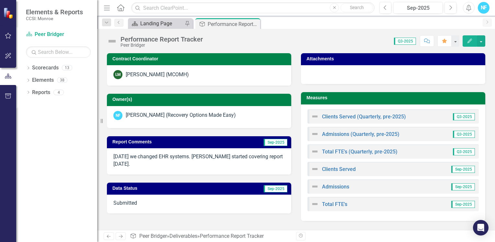
click at [177, 21] on div "Landing Page" at bounding box center [161, 23] width 43 height 8
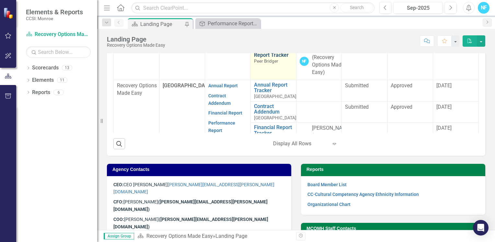
scroll to position [32, 0]
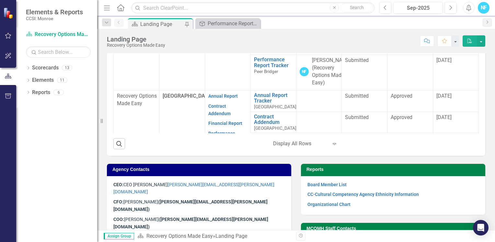
click at [216, 41] on link "Performance Report (Monthly)" at bounding box center [225, 34] width 35 height 13
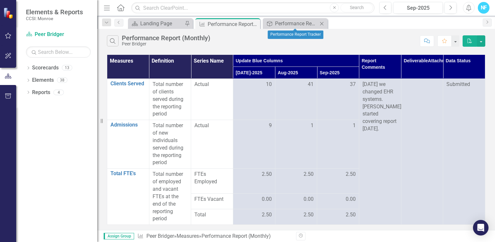
click at [321, 23] on icon at bounding box center [322, 24] width 4 height 4
click at [27, 114] on div "Dropdown Scorecards 13 Dropdown Recovery Options Made Easy Combined Supportive …" at bounding box center [56, 151] width 81 height 179
click at [0, 0] on icon "Close" at bounding box center [0, 0] width 0 height 0
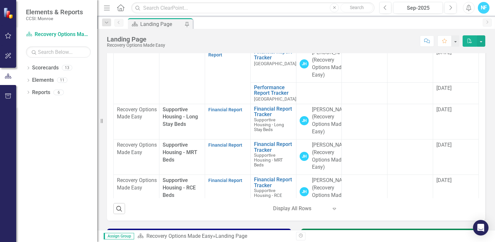
scroll to position [194, 0]
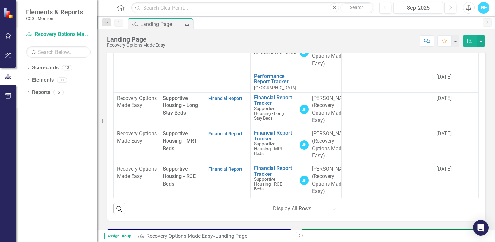
click at [213, 46] on link "Performance Report" at bounding box center [221, 39] width 27 height 13
